Goal: Task Accomplishment & Management: Manage account settings

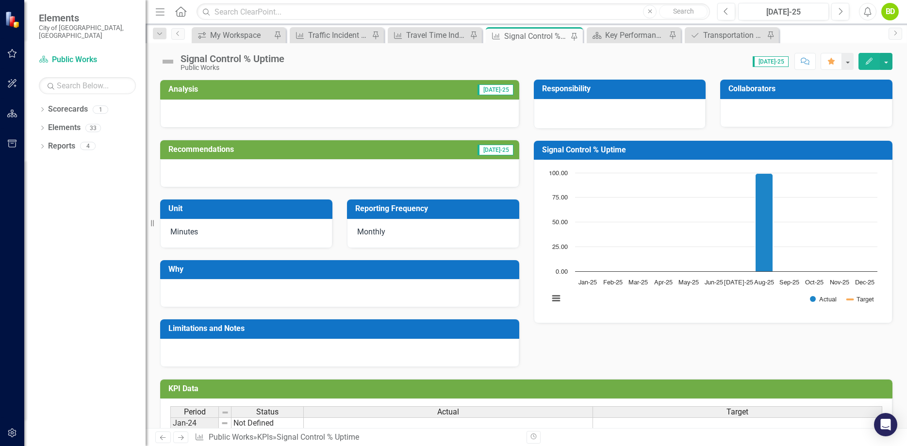
click at [530, 205] on div "Signal Control % Uptime Chart Combination chart with 2 data series. Signal Cont…" at bounding box center [713, 226] width 374 height 195
click at [443, 31] on div "Travel Time Index" at bounding box center [436, 35] width 61 height 12
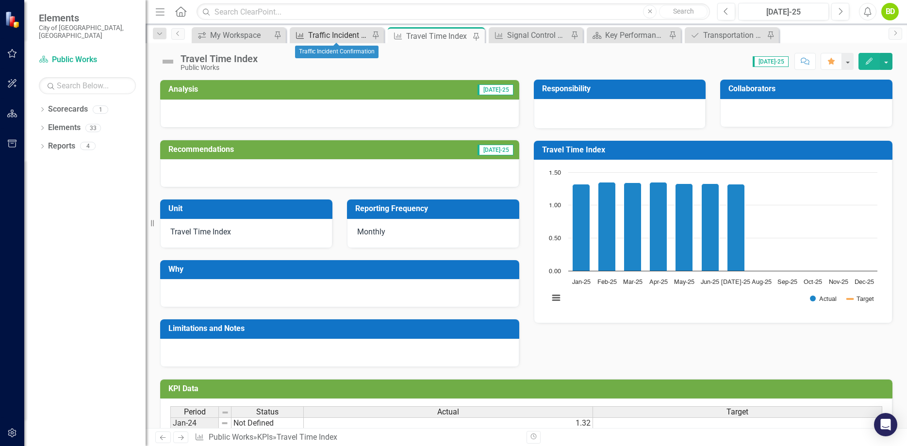
click at [349, 36] on div "Traffic Incident Confirmation" at bounding box center [338, 35] width 61 height 12
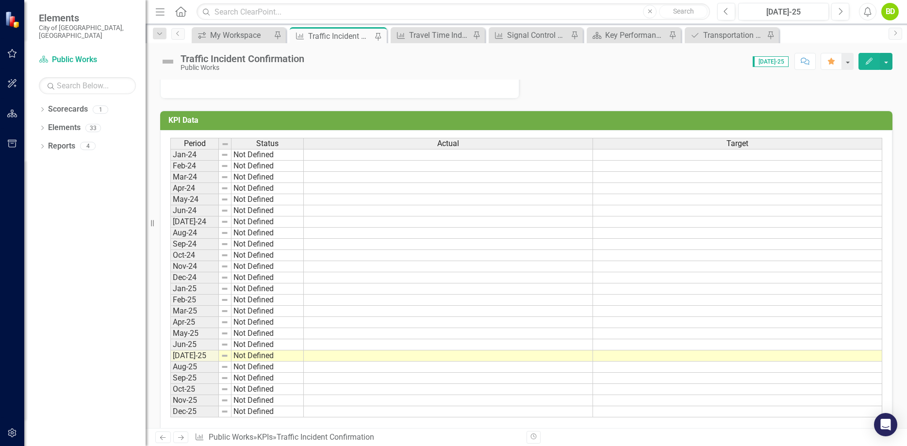
scroll to position [282, 0]
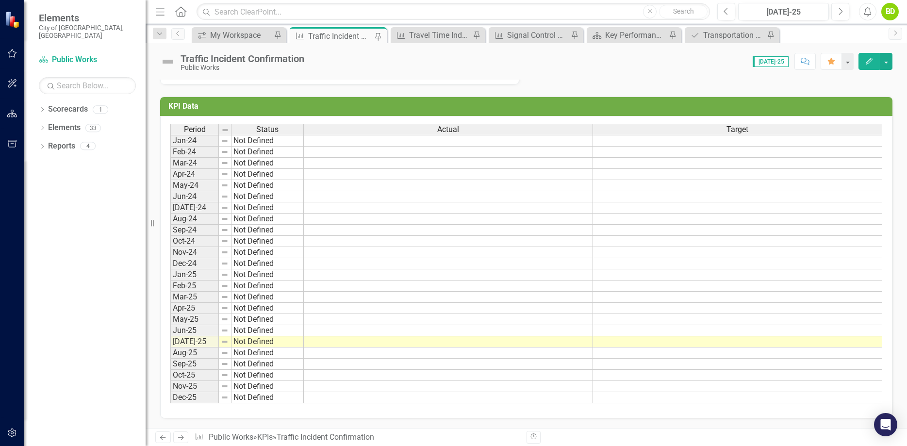
click at [447, 343] on td at bounding box center [448, 341] width 289 height 11
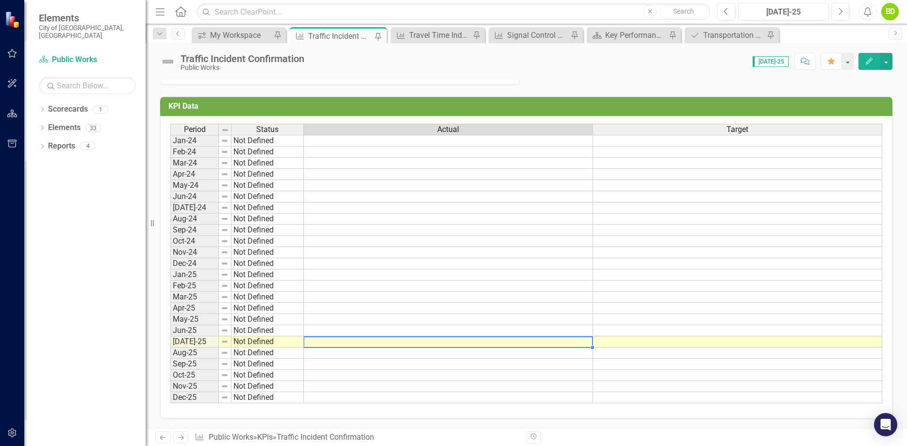
click at [447, 343] on td at bounding box center [448, 341] width 289 height 11
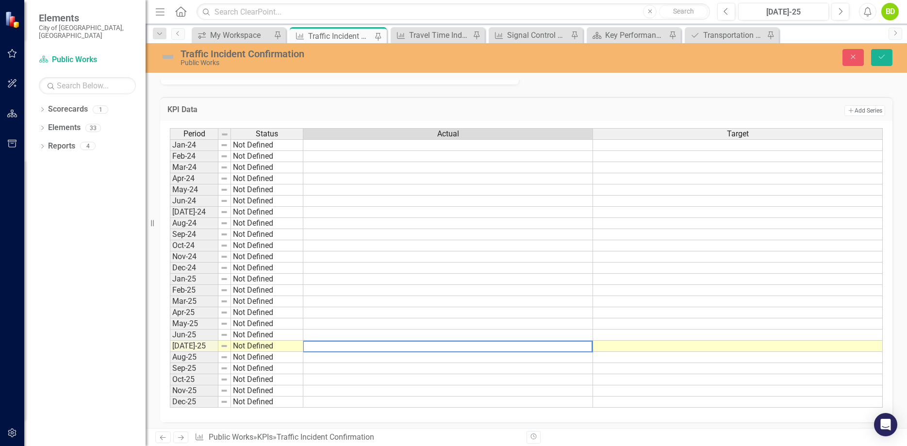
click at [464, 341] on textarea at bounding box center [448, 347] width 290 height 12
click at [479, 345] on textarea at bounding box center [448, 347] width 290 height 12
type textarea "51.3"
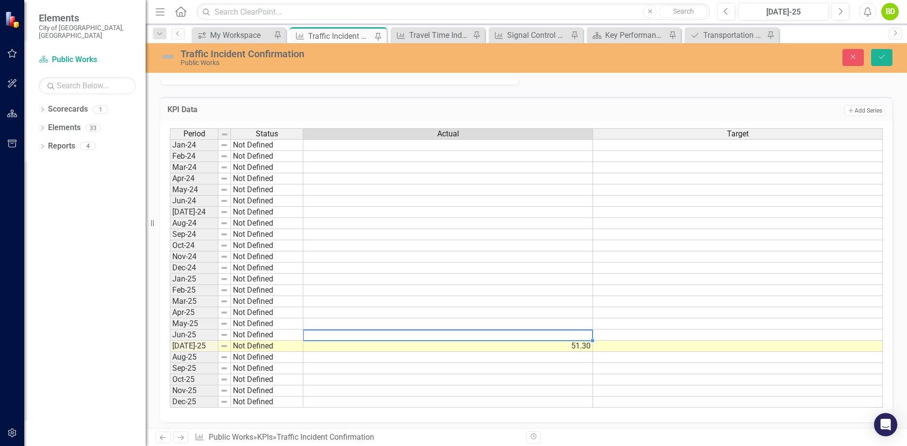
click at [552, 336] on td at bounding box center [448, 334] width 290 height 11
type textarea "51.3"
click at [364, 278] on td at bounding box center [448, 279] width 290 height 11
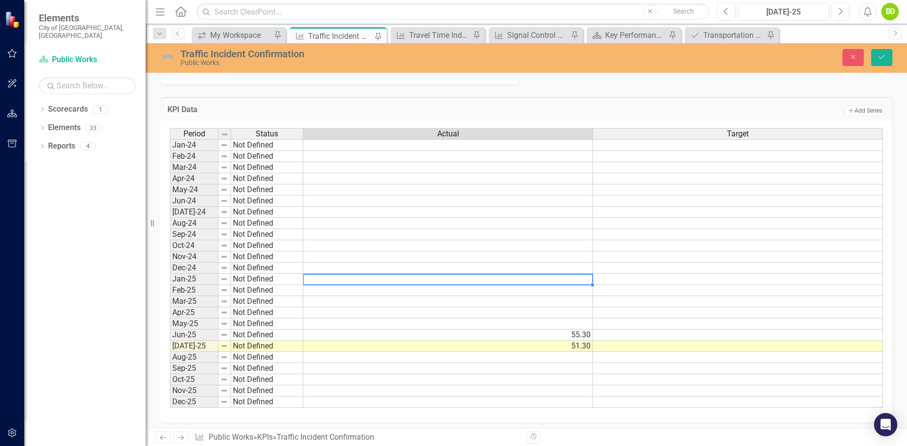
click at [364, 278] on td at bounding box center [448, 279] width 290 height 11
type textarea "68.7"
click at [409, 293] on td at bounding box center [448, 290] width 290 height 11
type textarea "59.9"
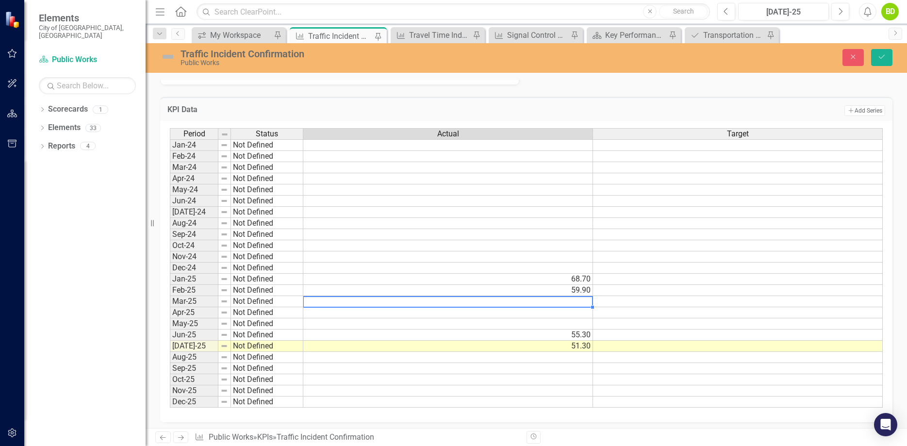
click at [567, 304] on td at bounding box center [448, 301] width 290 height 11
click at [567, 304] on textarea "69" at bounding box center [448, 302] width 290 height 12
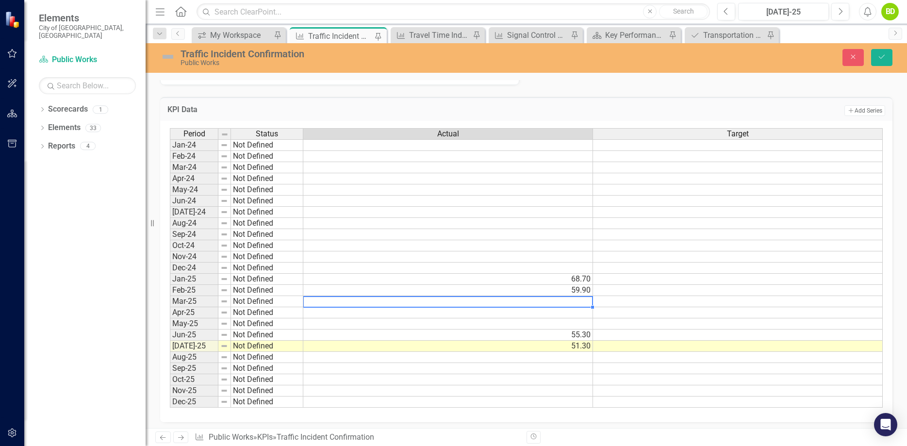
type textarea "69"
click at [563, 317] on td at bounding box center [448, 312] width 290 height 11
click at [578, 302] on td "69.00" at bounding box center [448, 301] width 290 height 11
type textarea "69.3"
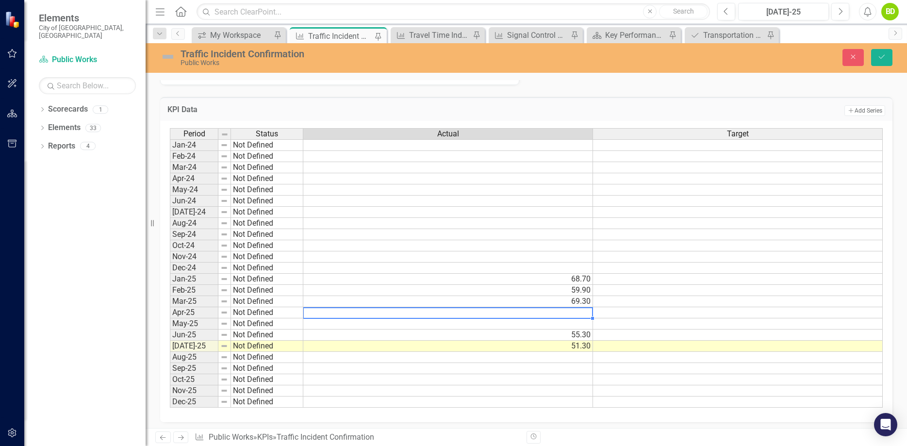
click at [576, 313] on td at bounding box center [448, 312] width 290 height 11
type textarea "52.5"
click at [577, 321] on td at bounding box center [448, 323] width 290 height 11
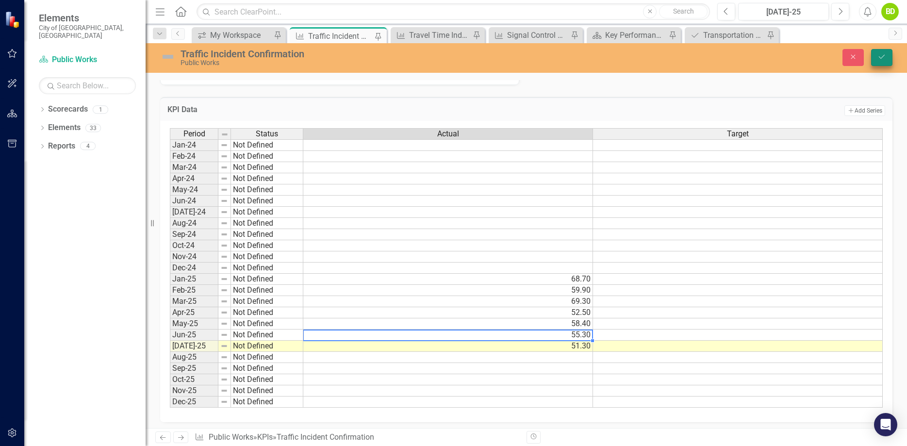
type textarea "55.3"
click at [880, 57] on icon "Save" at bounding box center [881, 56] width 9 height 7
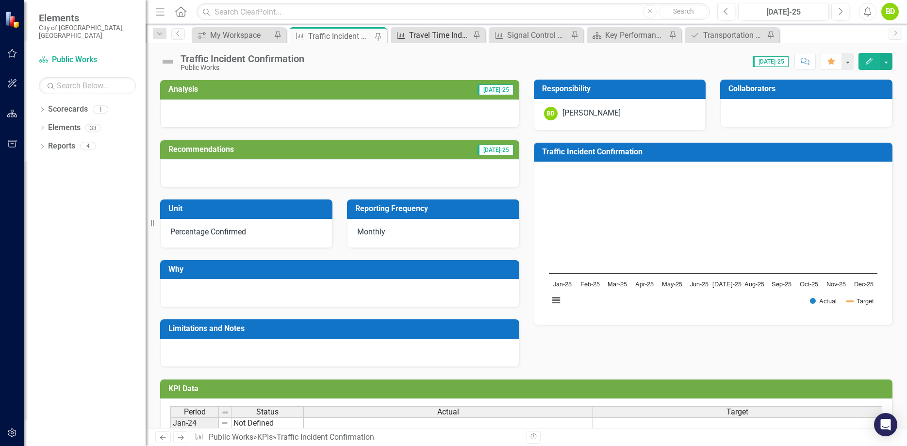
click at [443, 33] on div "Travel Time Index" at bounding box center [439, 35] width 61 height 12
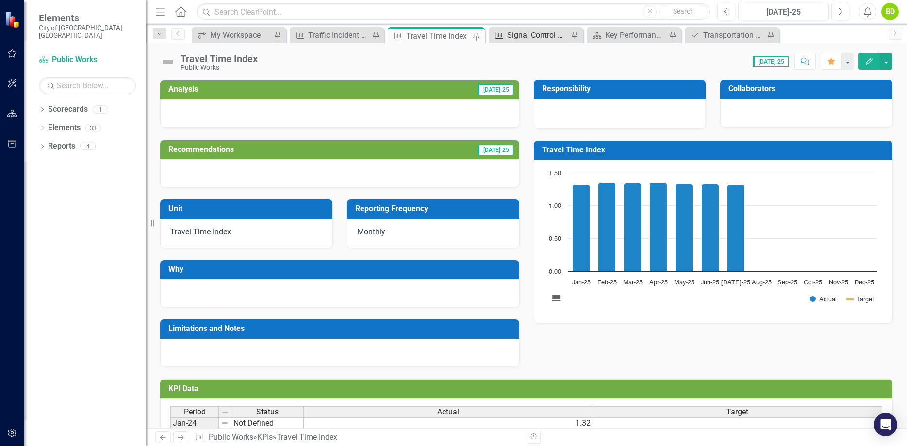
click at [537, 33] on div "Signal Control % Uptime" at bounding box center [537, 35] width 61 height 12
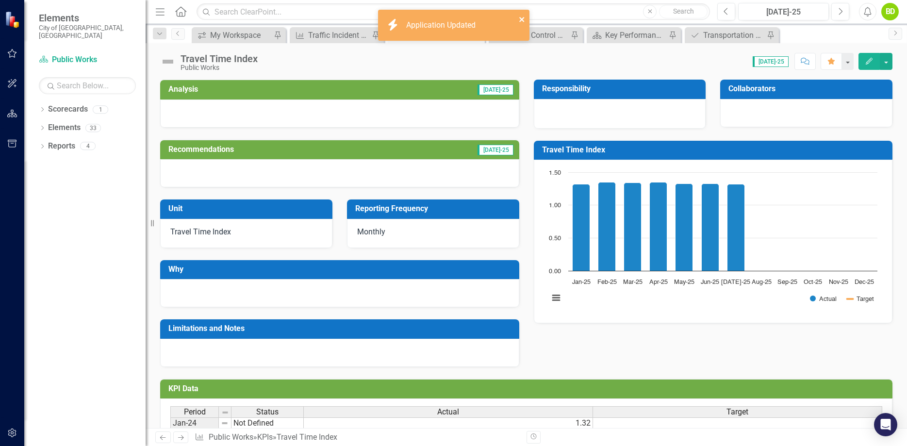
click at [521, 17] on icon "close" at bounding box center [522, 20] width 7 height 8
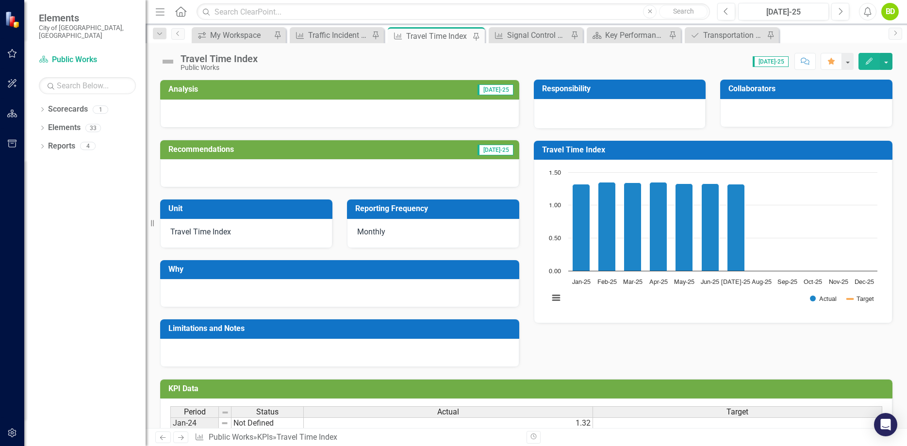
click at [868, 59] on icon "Edit" at bounding box center [868, 61] width 9 height 7
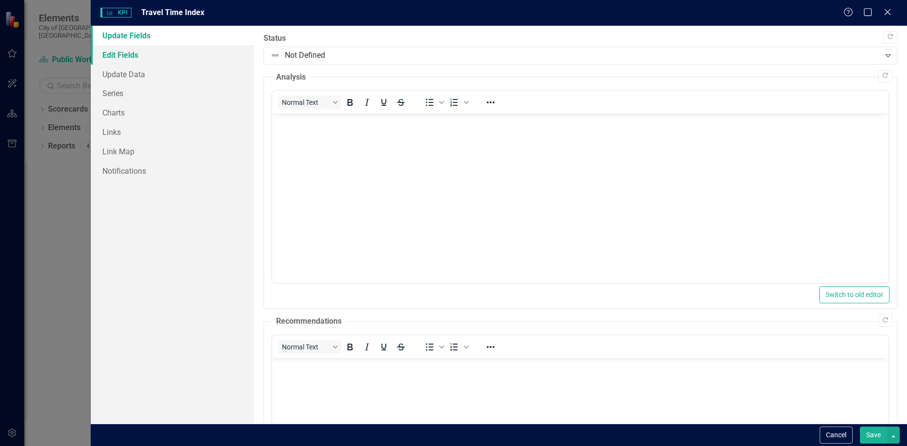
click at [131, 57] on link "Edit Fields" at bounding box center [172, 54] width 163 height 19
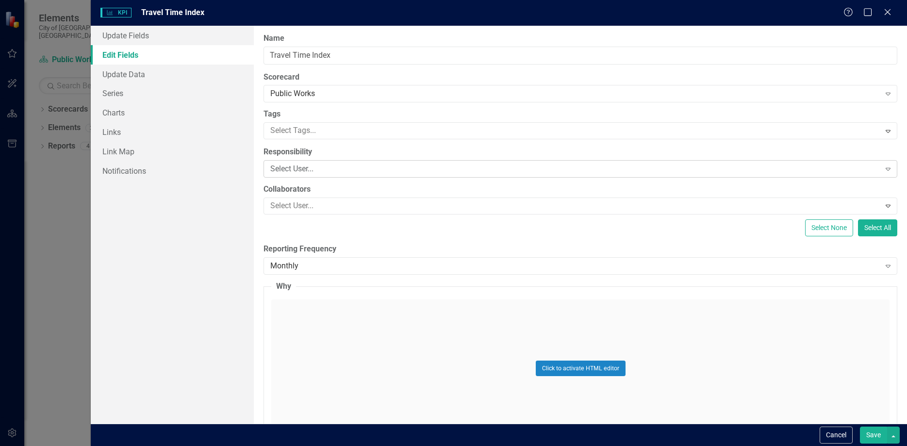
click at [321, 165] on div "Select User..." at bounding box center [574, 168] width 609 height 11
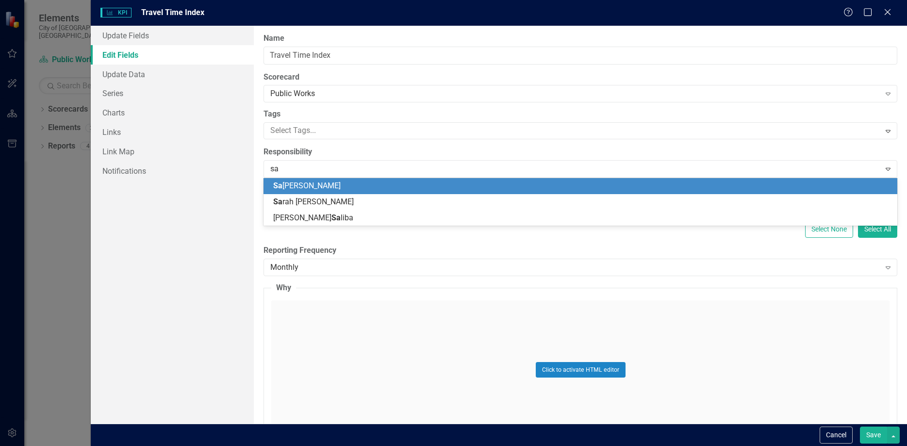
type input "[PERSON_NAME]"
click at [323, 188] on div "[PERSON_NAME] [PERSON_NAME] iba" at bounding box center [582, 185] width 618 height 11
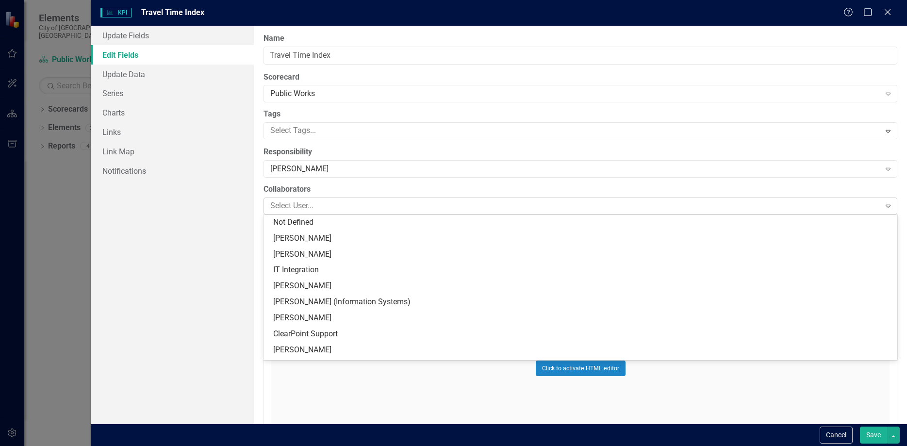
click at [373, 209] on div at bounding box center [572, 205] width 613 height 13
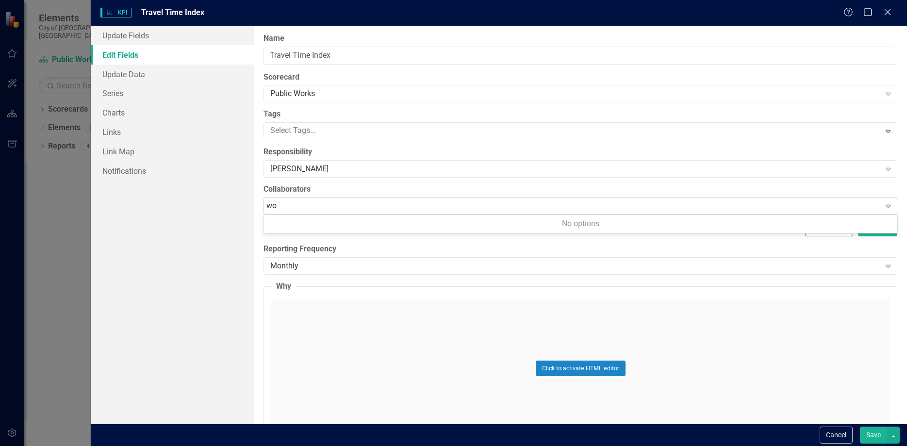
type input "w"
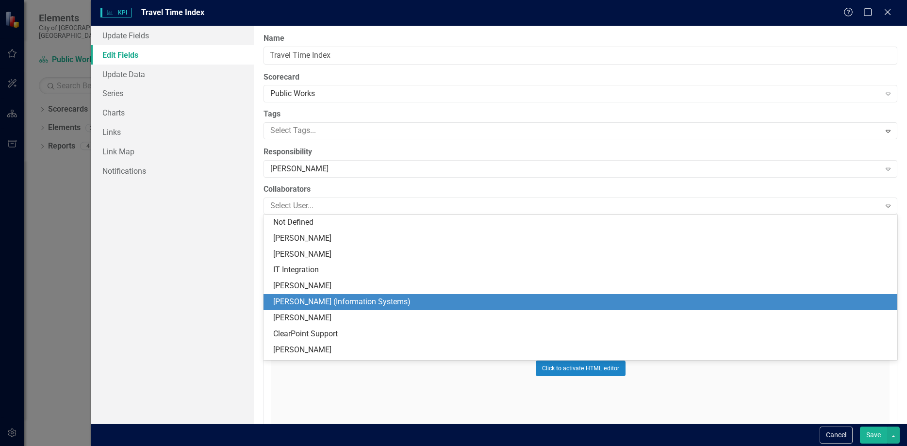
click at [259, 180] on div "ClearPoint Can Do More! How ClearPoint Can Help Close Enterprise plans can auto…" at bounding box center [580, 225] width 653 height 398
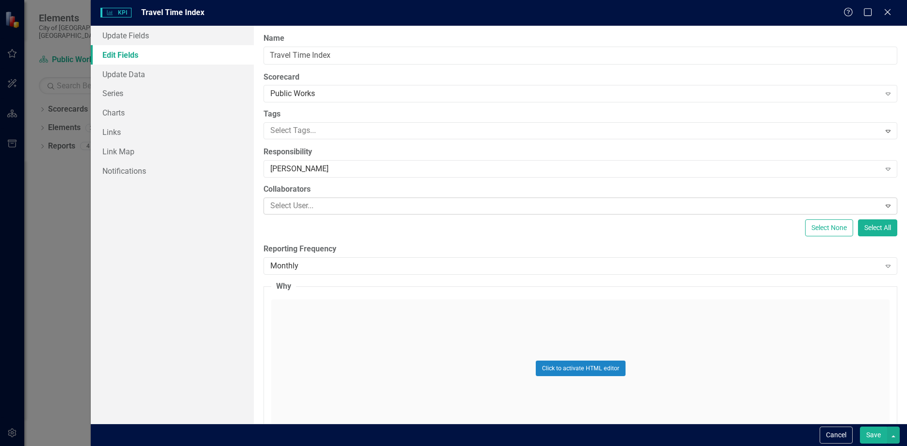
click at [341, 202] on div at bounding box center [572, 205] width 613 height 13
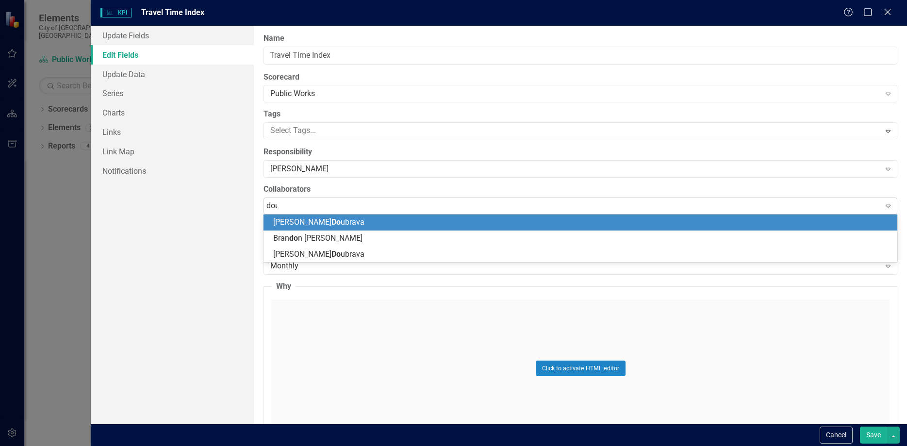
type input "[PERSON_NAME]"
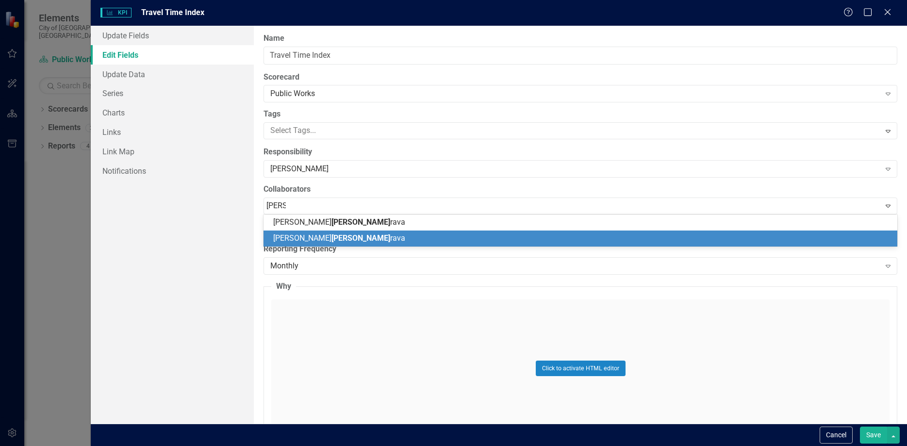
click at [335, 235] on div "[PERSON_NAME] rava" at bounding box center [582, 238] width 618 height 11
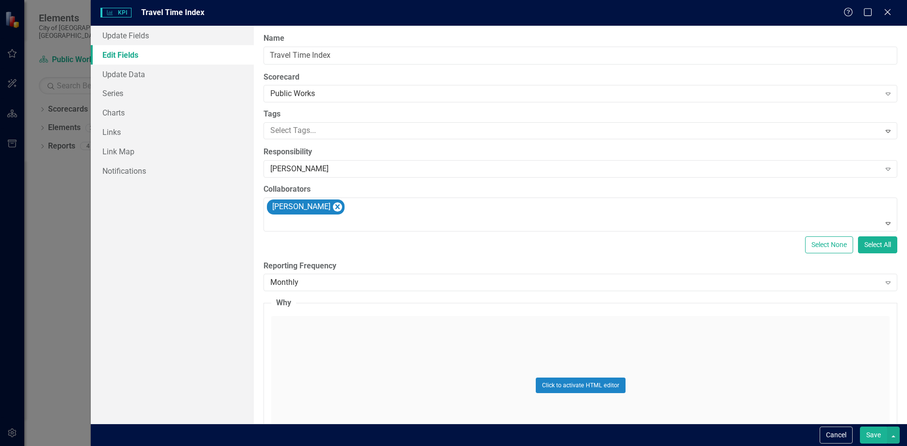
click at [455, 251] on div "Select None Select All" at bounding box center [580, 244] width 634 height 17
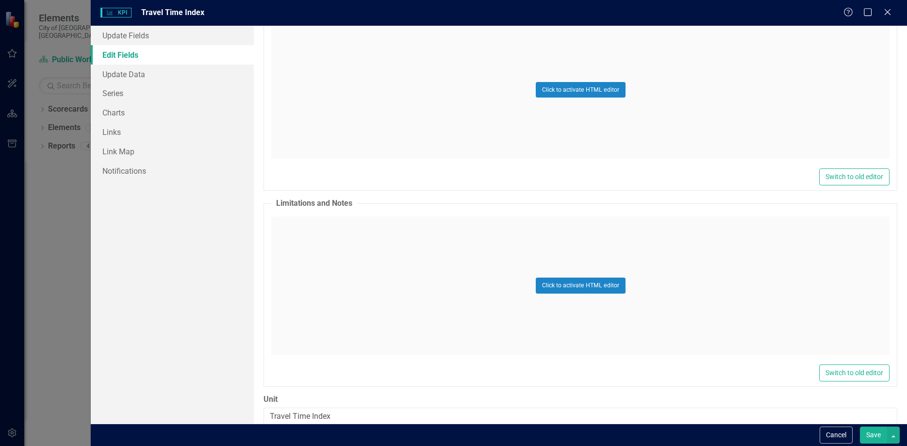
scroll to position [312, 0]
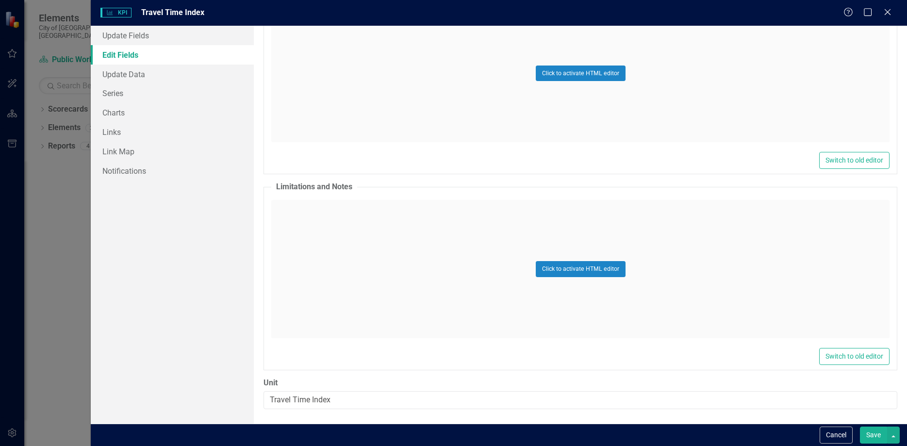
click at [870, 433] on button "Save" at bounding box center [873, 434] width 27 height 17
